Goal: Transaction & Acquisition: Subscribe to service/newsletter

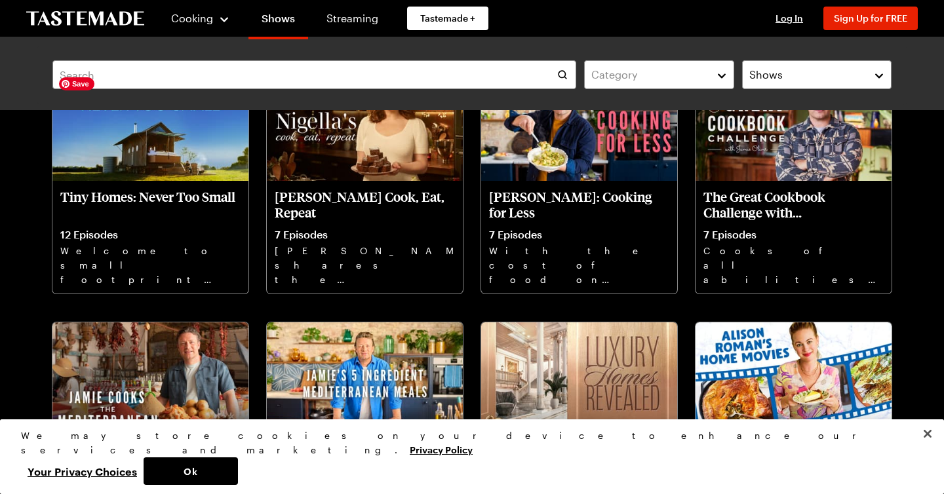
scroll to position [1154, 0]
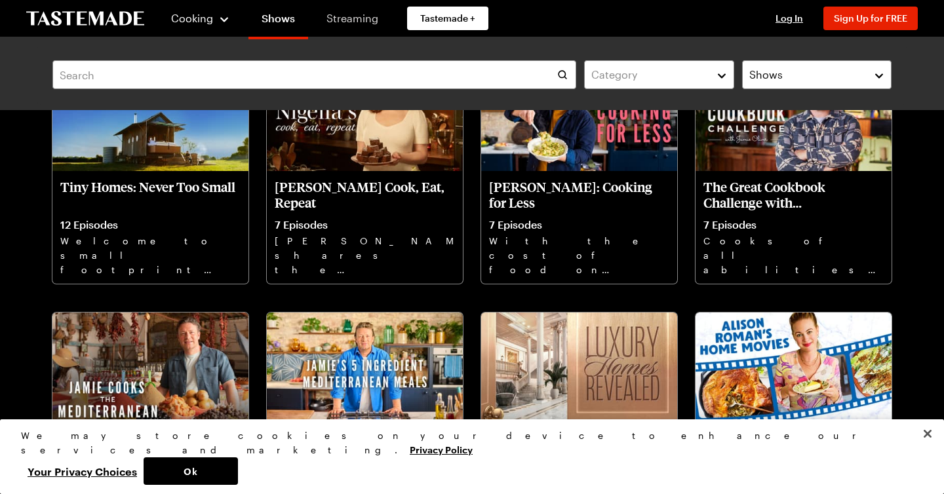
click at [340, 12] on link "Streaming" at bounding box center [352, 18] width 78 height 37
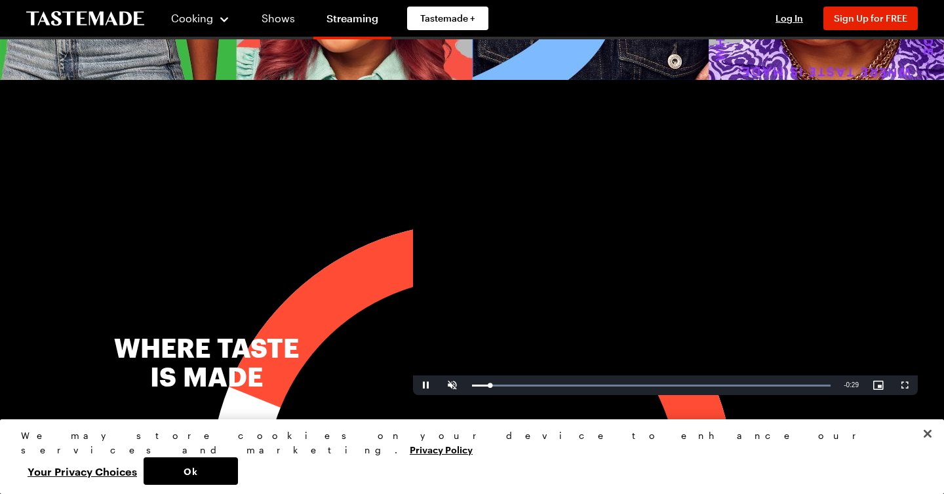
scroll to position [378, 0]
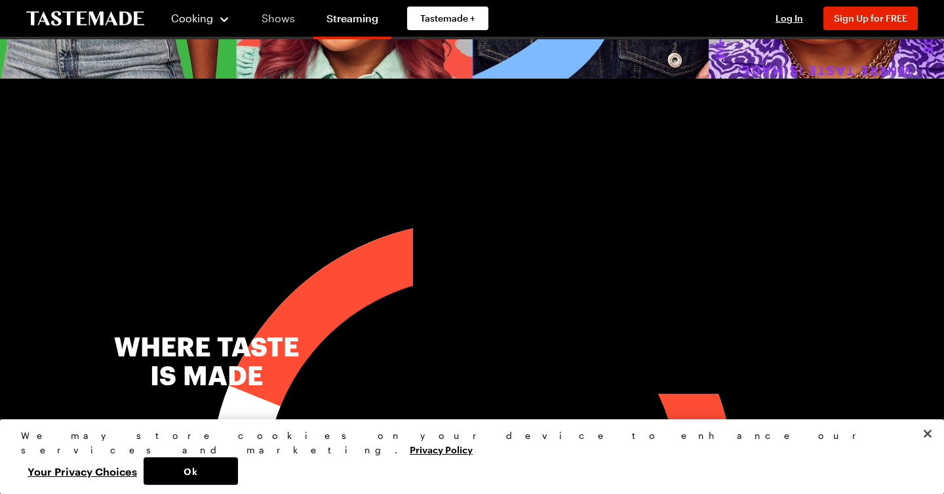
click at [281, 12] on link "Shows" at bounding box center [278, 18] width 60 height 37
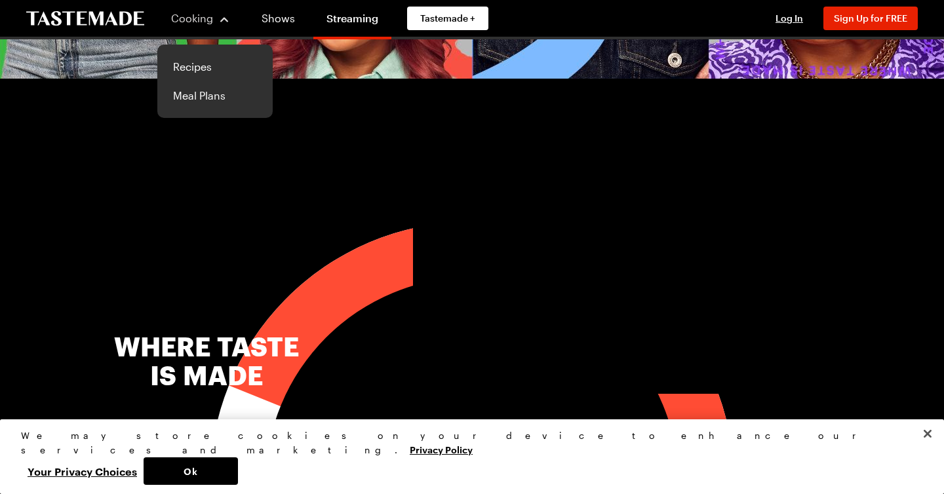
click at [219, 20] on div "Cooking" at bounding box center [200, 18] width 60 height 16
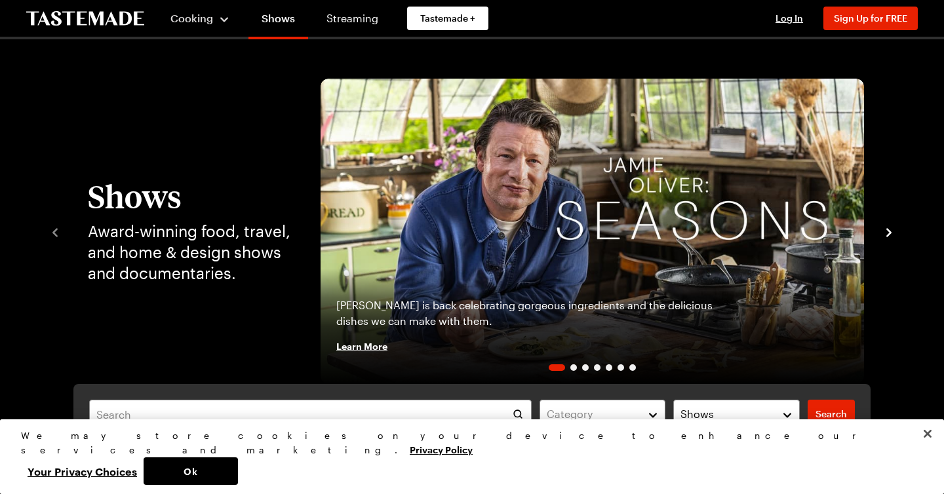
click at [223, 21] on div "Cooking" at bounding box center [200, 18] width 60 height 16
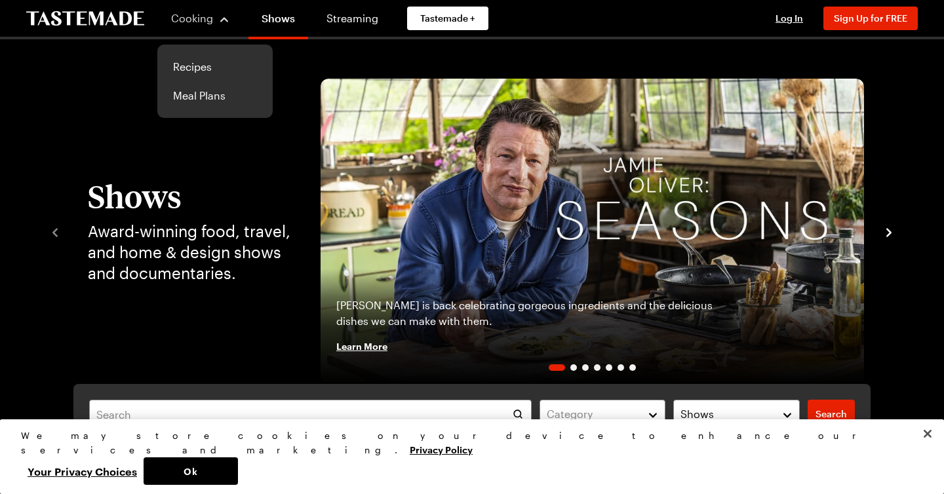
click at [223, 21] on div "Cooking" at bounding box center [200, 18] width 60 height 16
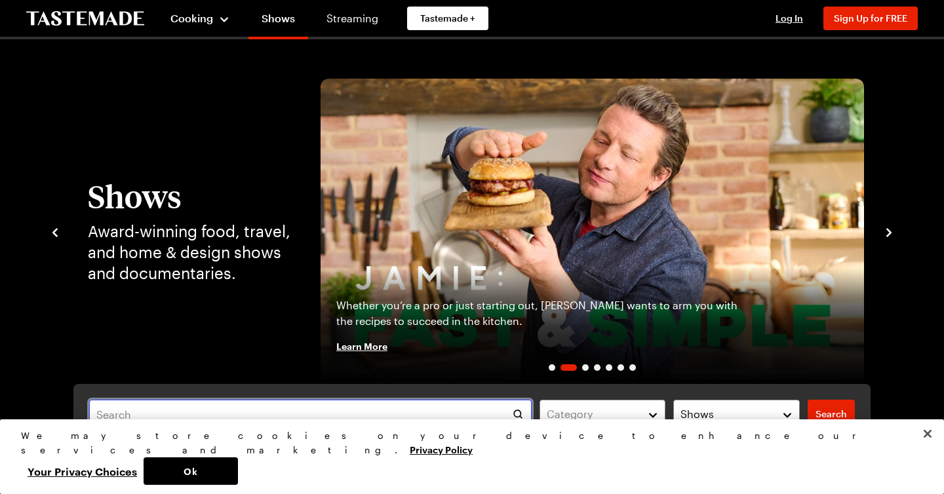
click at [322, 423] on input "text" at bounding box center [310, 414] width 443 height 29
type input "kitchen"
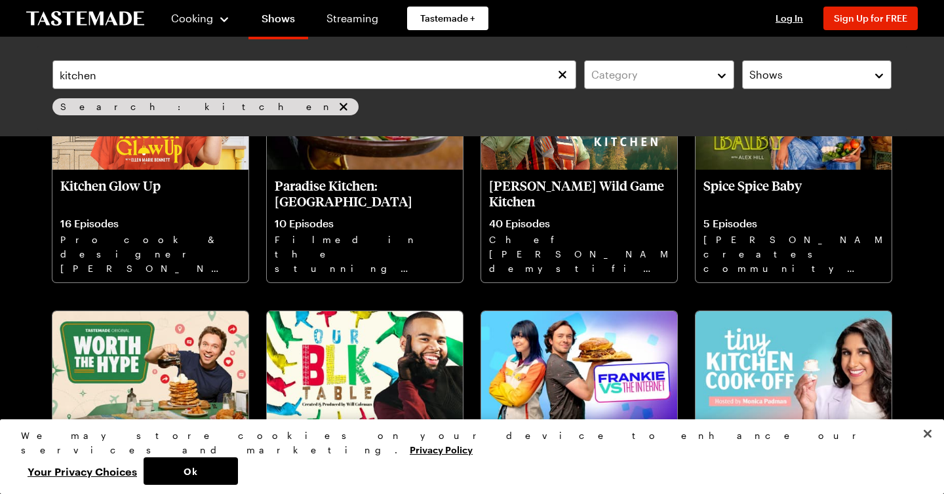
scroll to position [446, 0]
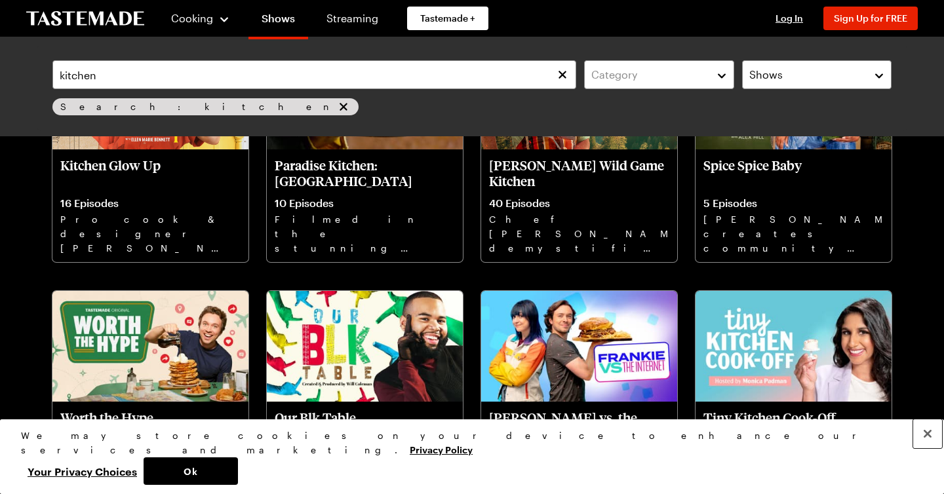
click at [923, 448] on button "Close" at bounding box center [927, 434] width 29 height 29
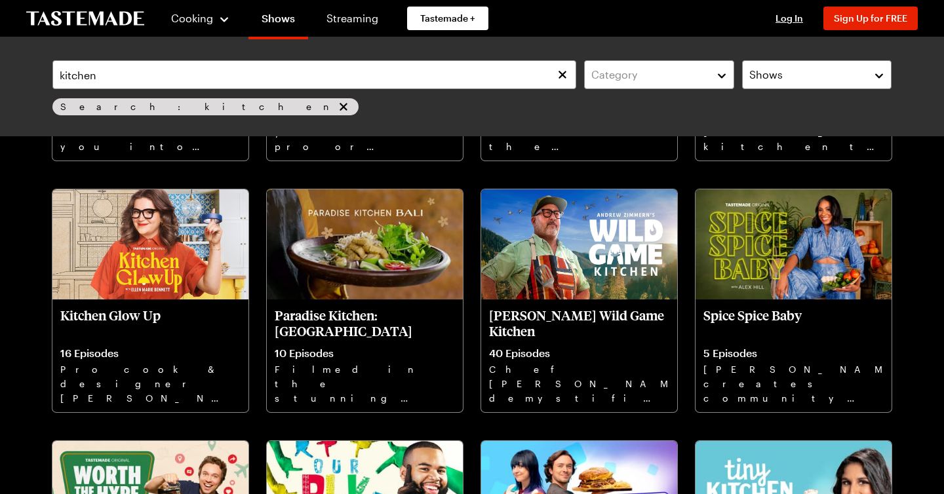
scroll to position [295, 0]
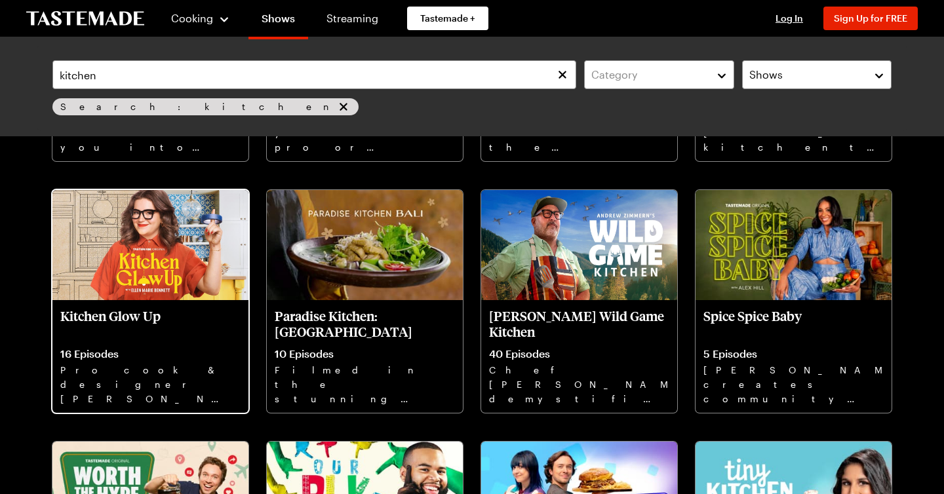
click at [117, 315] on p "Kitchen Glow Up" at bounding box center [150, 323] width 180 height 31
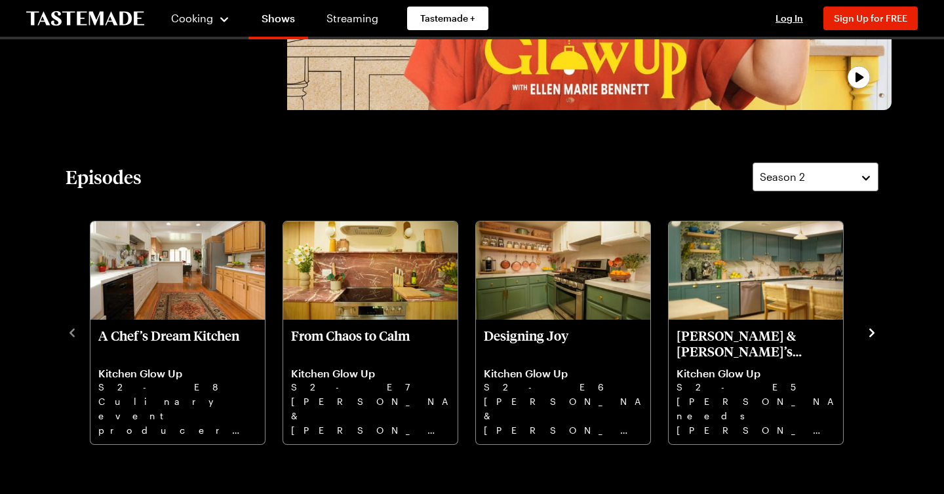
scroll to position [290, 0]
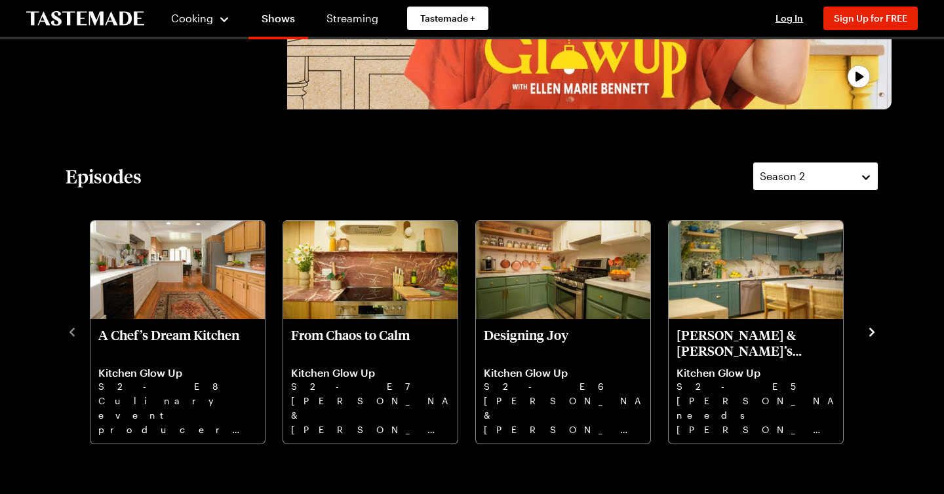
click at [802, 176] on span "Season 2" at bounding box center [782, 176] width 45 height 16
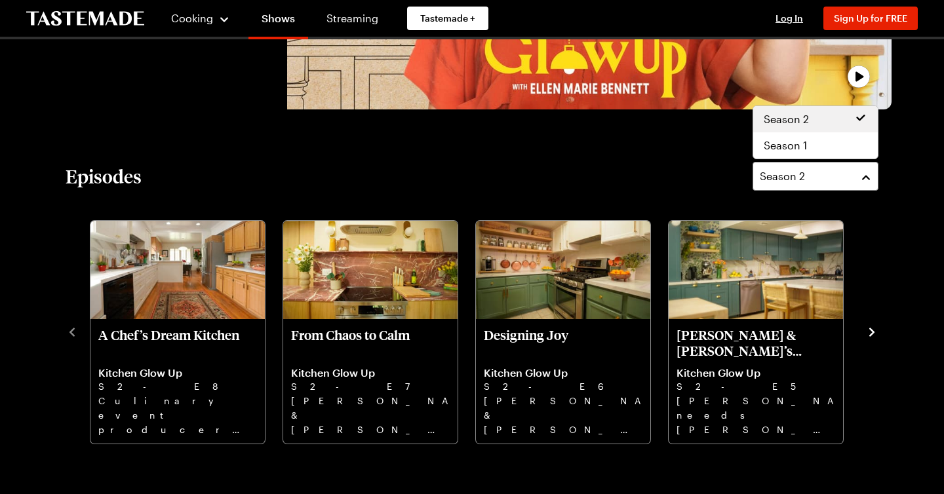
click at [856, 203] on section "Episodes Season 2 A Chef’s Dream Kitchen Kitchen Glow Up S2 - E8 Culinary event…" at bounding box center [472, 303] width 813 height 283
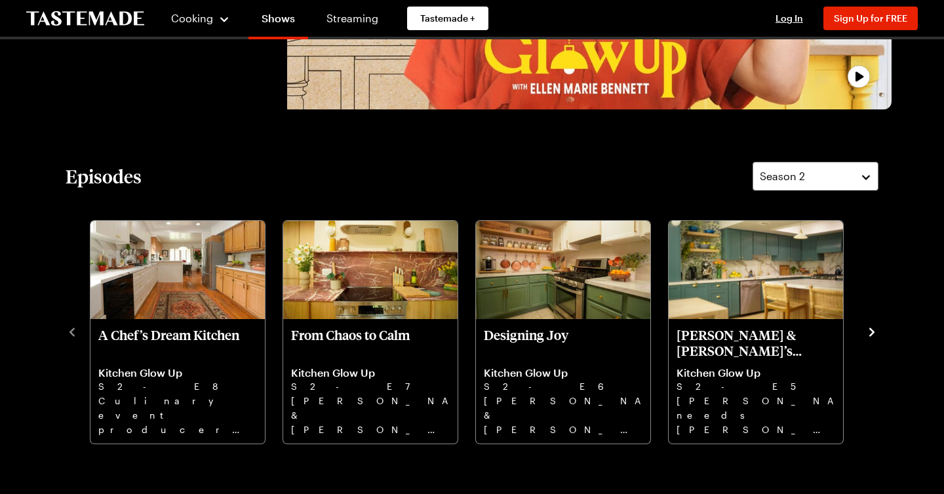
click at [871, 330] on icon "navigate to next item" at bounding box center [871, 332] width 5 height 9
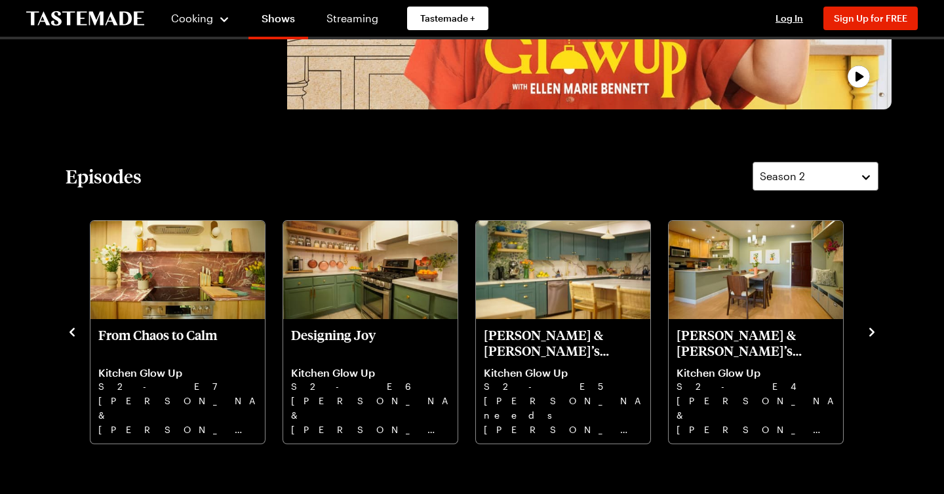
click at [871, 330] on icon "navigate to next item" at bounding box center [871, 332] width 5 height 9
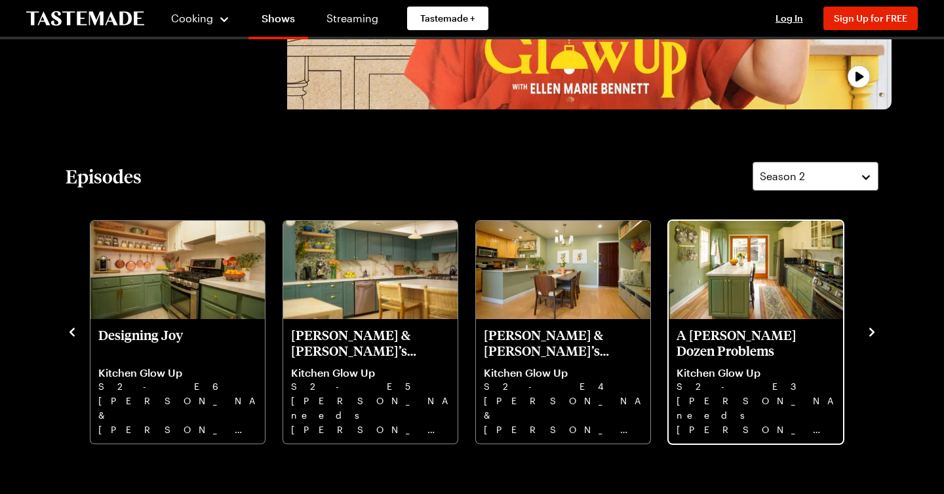
click at [771, 338] on p "A Baker’s Dozen Problems" at bounding box center [756, 342] width 159 height 31
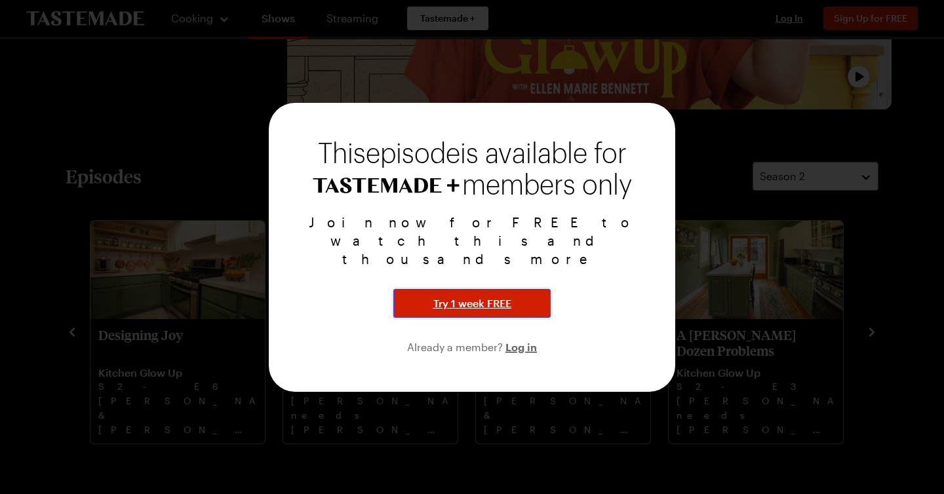
click at [472, 296] on button "Try 1 week FREE" at bounding box center [471, 303] width 157 height 29
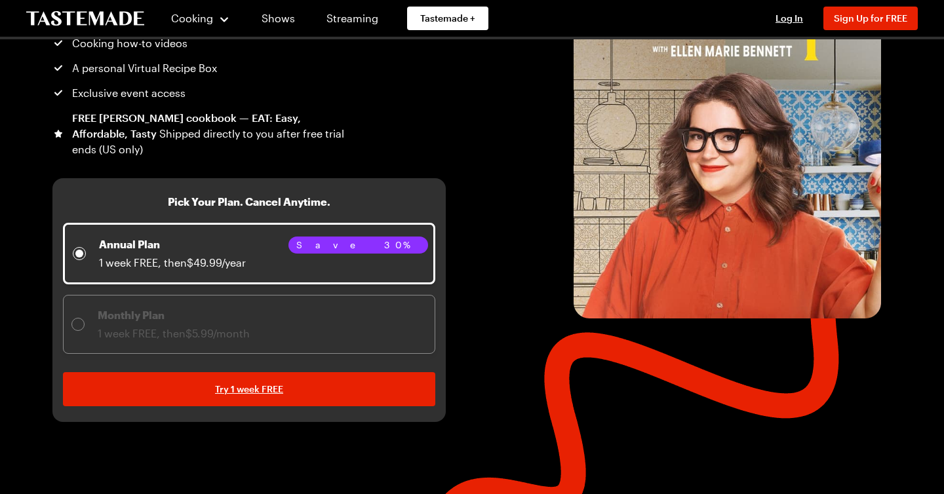
scroll to position [196, 0]
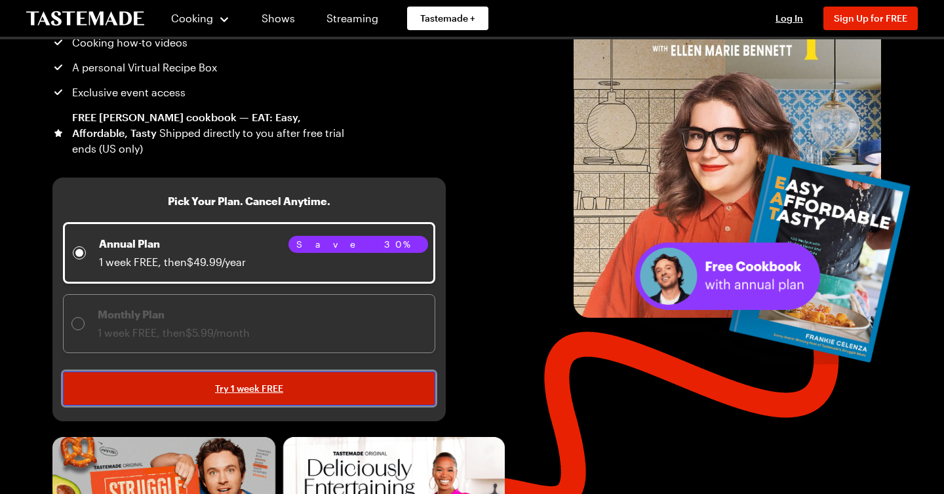
click at [356, 393] on link "Try 1 week FREE" at bounding box center [249, 389] width 372 height 34
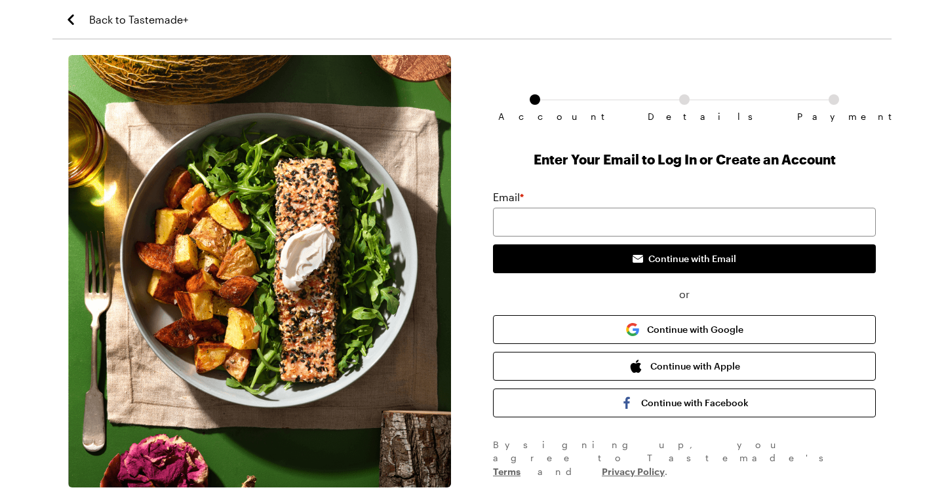
scroll to position [196, 0]
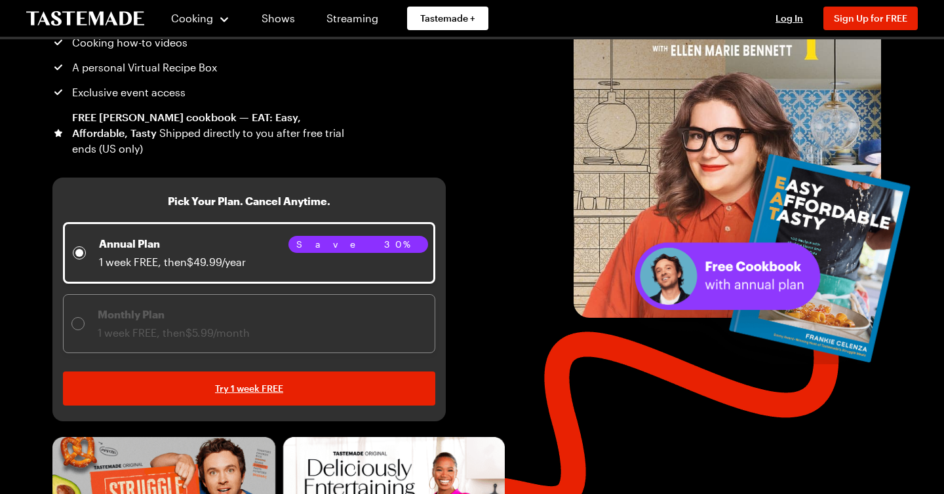
click at [132, 334] on span "1 week FREE, then $5.99/month" at bounding box center [174, 333] width 152 height 12
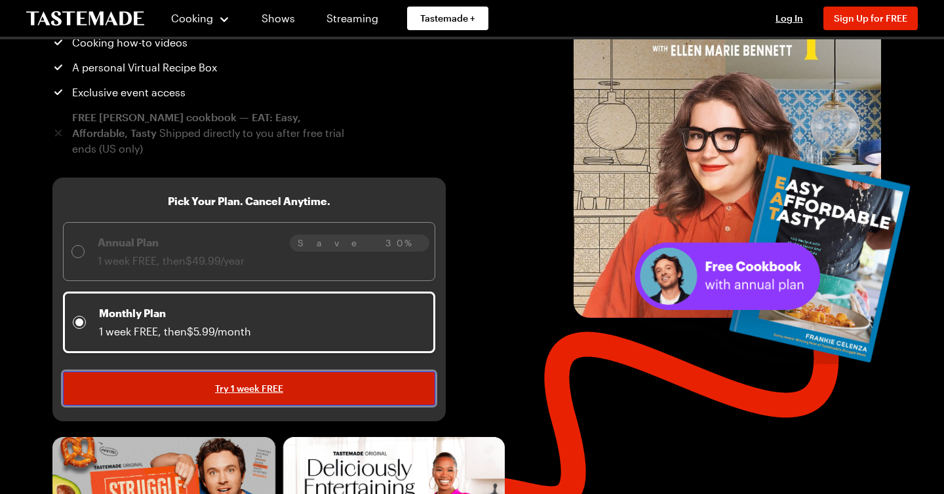
click at [145, 394] on link "Try 1 week FREE" at bounding box center [249, 389] width 372 height 34
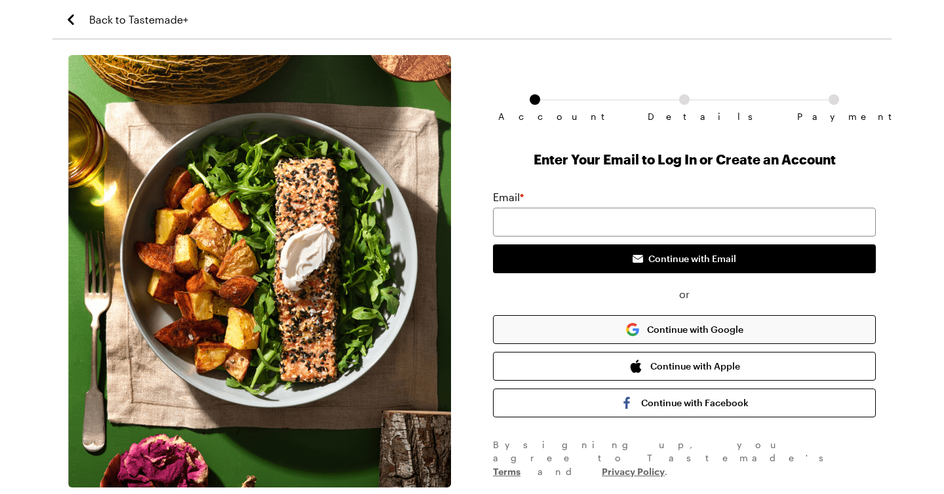
click at [557, 332] on button "Continue with Google" at bounding box center [684, 329] width 383 height 29
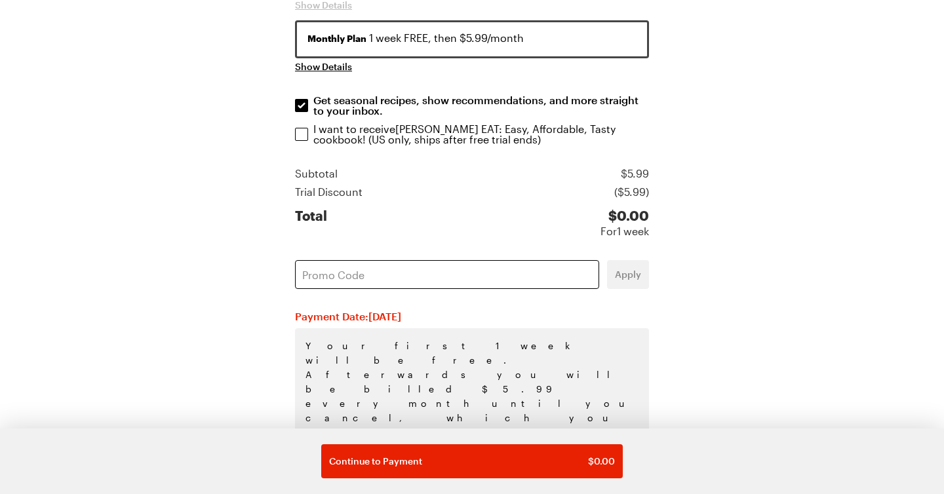
scroll to position [288, 0]
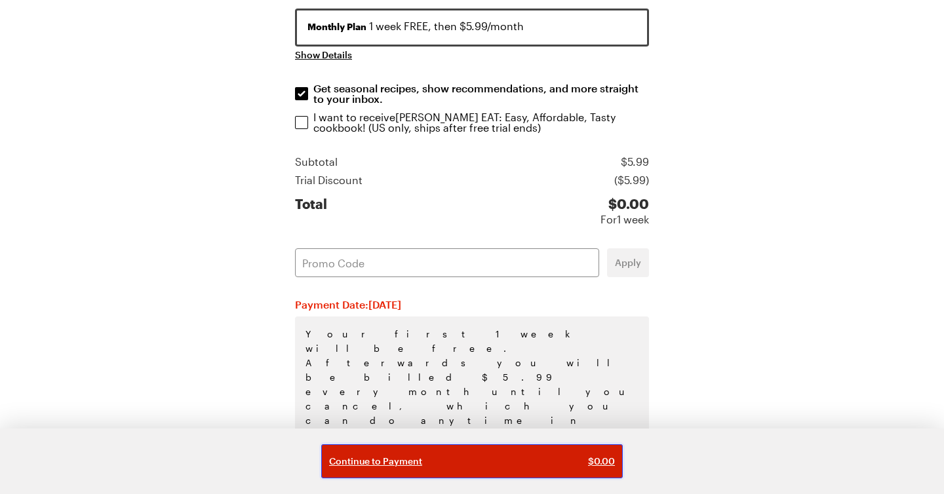
click at [500, 470] on button "Continue to Payment $ 0.00" at bounding box center [472, 462] width 302 height 34
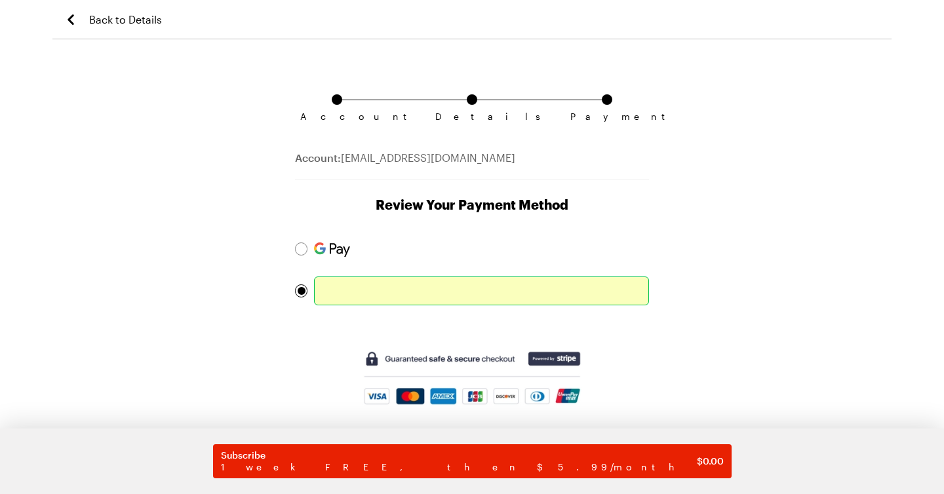
click at [817, 255] on div "Account Details Payment Account: benitawot@gmail.com Review Your Payment Method…" at bounding box center [471, 287] width 839 height 464
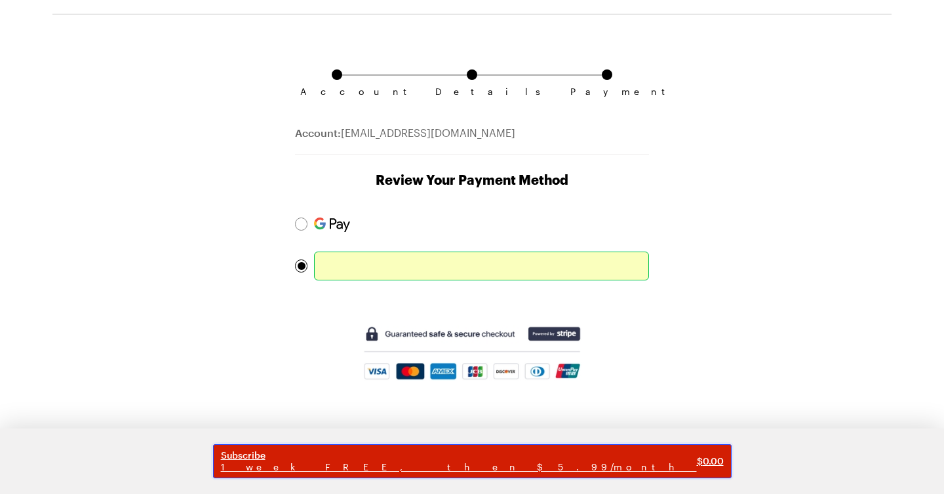
click at [511, 460] on span "Subscribe" at bounding box center [459, 456] width 476 height 12
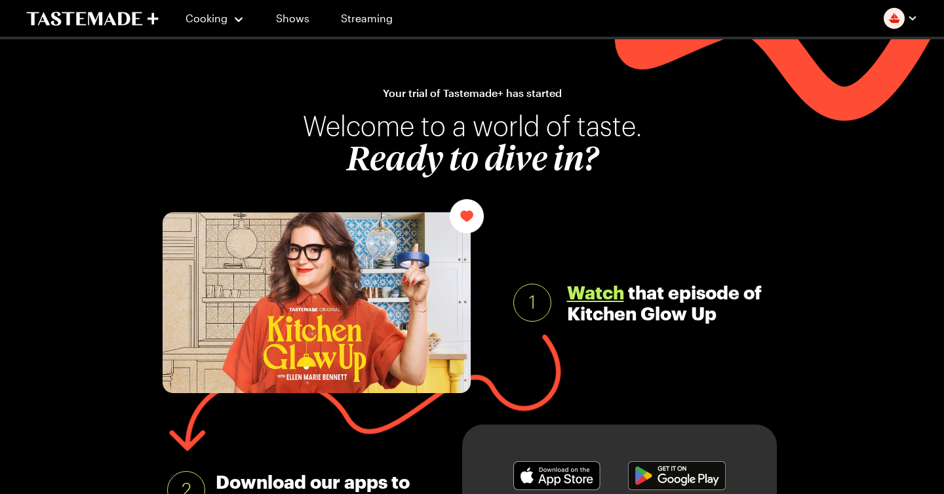
click at [597, 296] on link "Watch" at bounding box center [595, 292] width 57 height 21
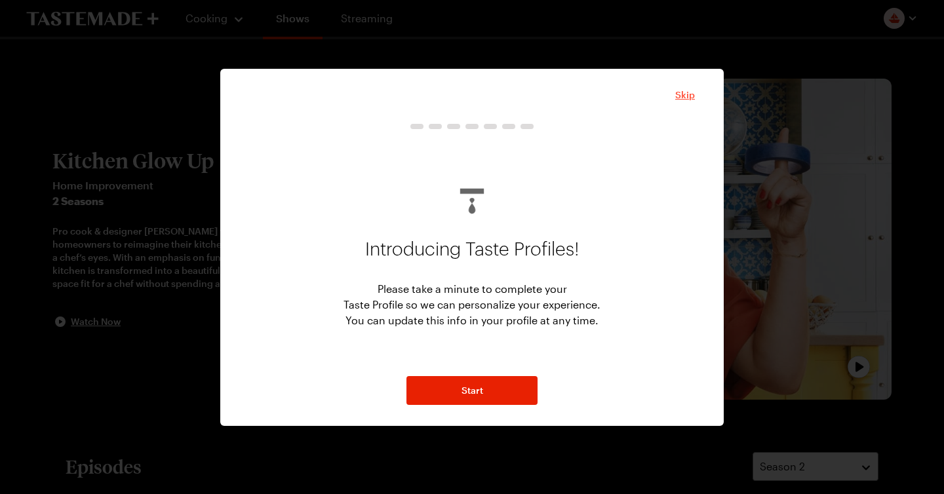
click at [690, 94] on span "Skip" at bounding box center [685, 95] width 20 height 13
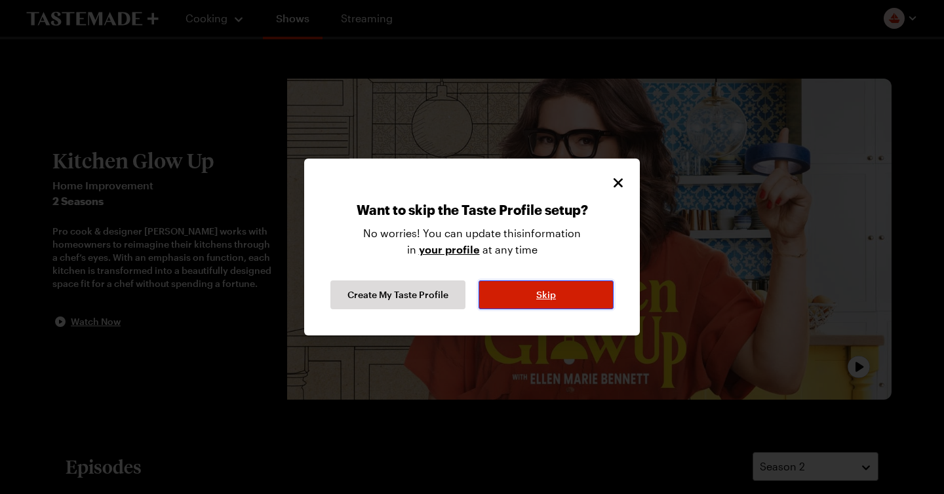
click at [538, 302] on button "Skip" at bounding box center [546, 295] width 135 height 29
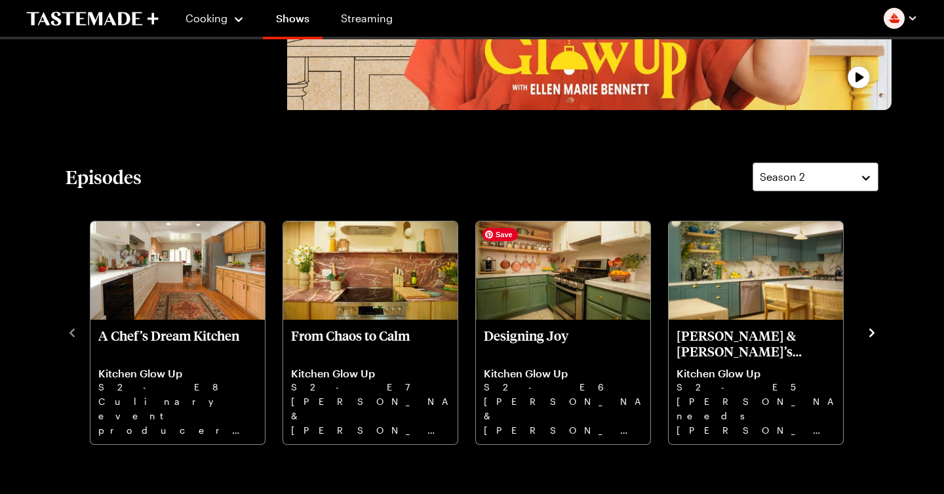
scroll to position [412, 0]
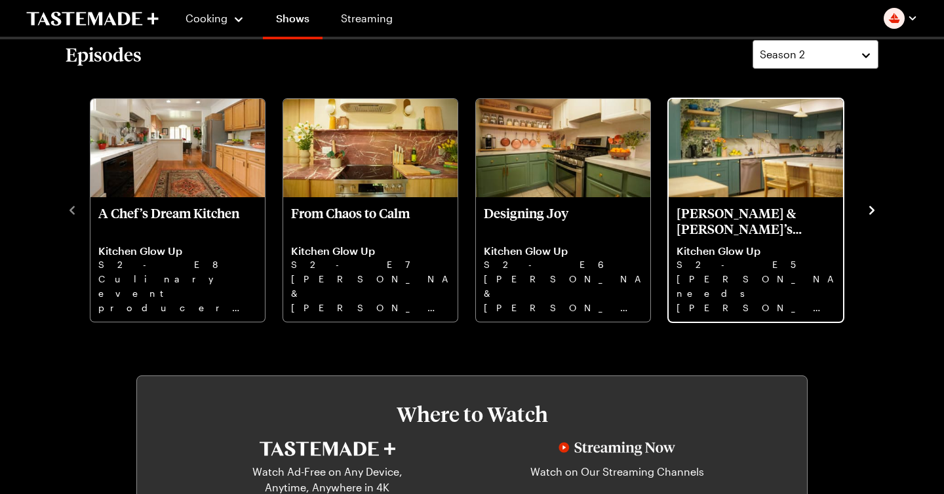
click at [798, 216] on p "Meredith & Dan’s Family Fix" at bounding box center [756, 220] width 159 height 31
